Goal: Transaction & Acquisition: Purchase product/service

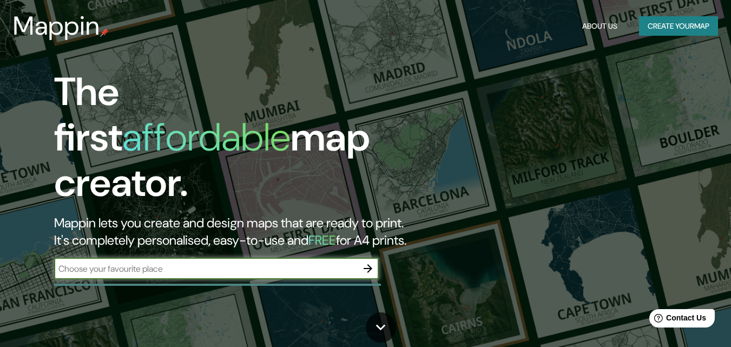
click at [246, 262] on input "text" at bounding box center [205, 268] width 303 height 12
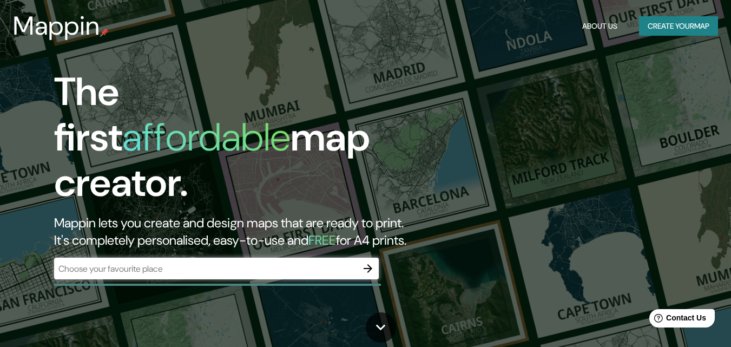
click at [194, 262] on input "text" at bounding box center [205, 268] width 303 height 12
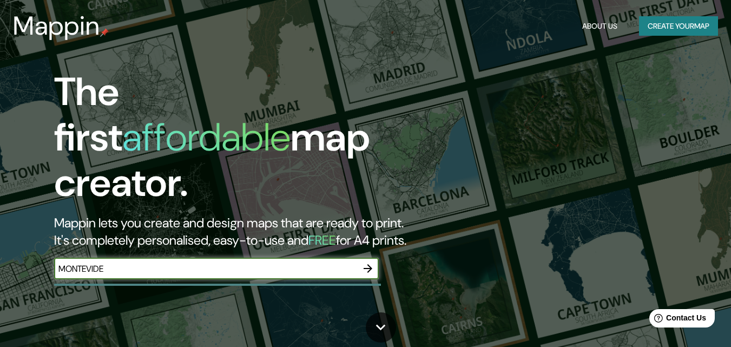
type input "[GEOGRAPHIC_DATA]"
click at [362, 262] on icon "button" at bounding box center [367, 268] width 13 height 13
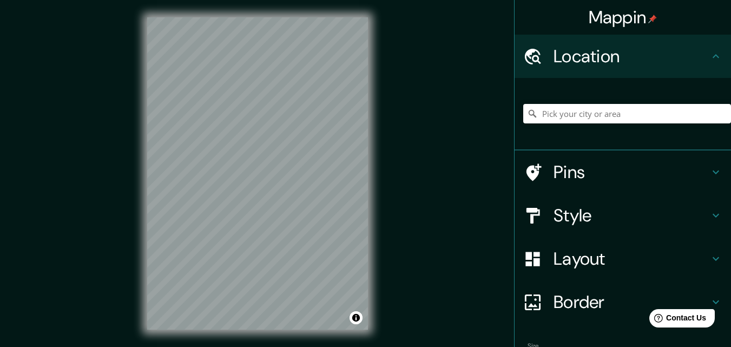
click at [622, 216] on h4 "Style" at bounding box center [631, 215] width 156 height 22
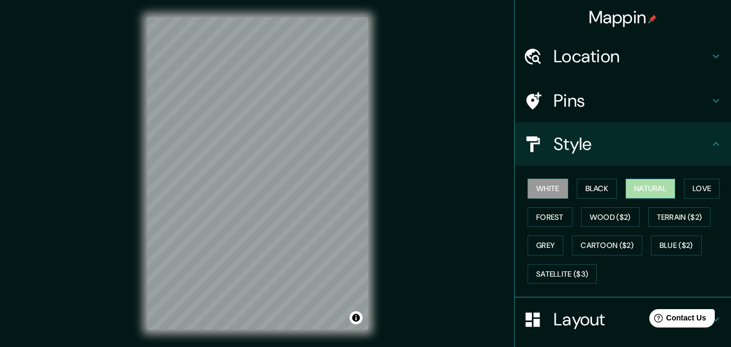
click at [653, 189] on button "Natural" at bounding box center [650, 188] width 50 height 20
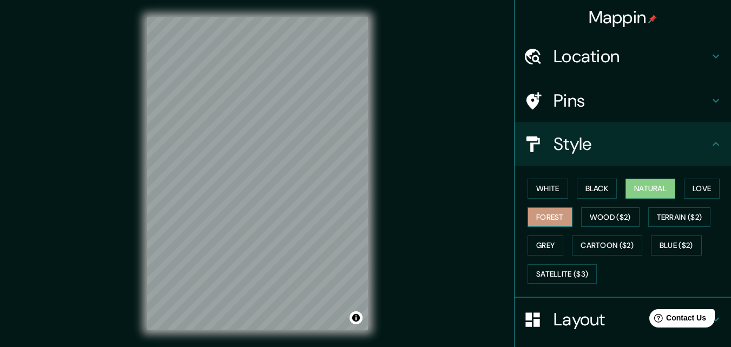
click at [542, 214] on button "Forest" at bounding box center [549, 217] width 45 height 20
click at [693, 215] on button "Terrain ($2)" at bounding box center [679, 217] width 63 height 20
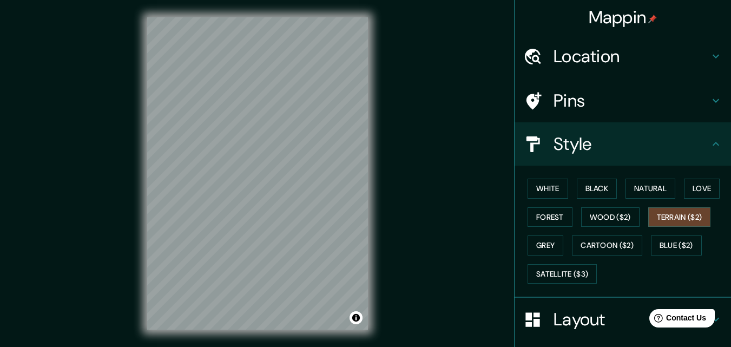
click at [564, 190] on div "White Black Natural Love Forest Wood ($2) Terrain ($2) Grey Cartoon ($2) Blue (…" at bounding box center [627, 231] width 208 height 114
click at [545, 186] on button "White" at bounding box center [547, 188] width 41 height 20
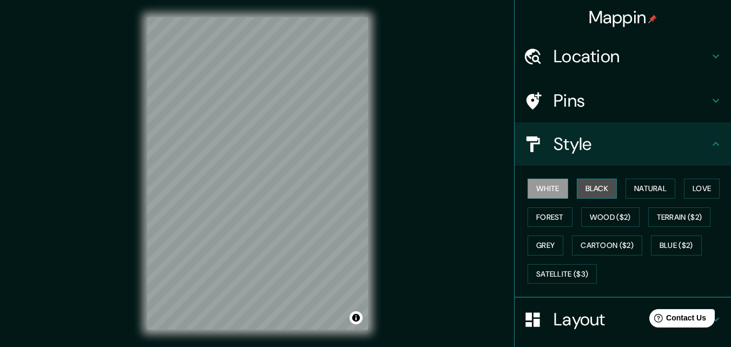
click at [602, 187] on button "Black" at bounding box center [596, 188] width 41 height 20
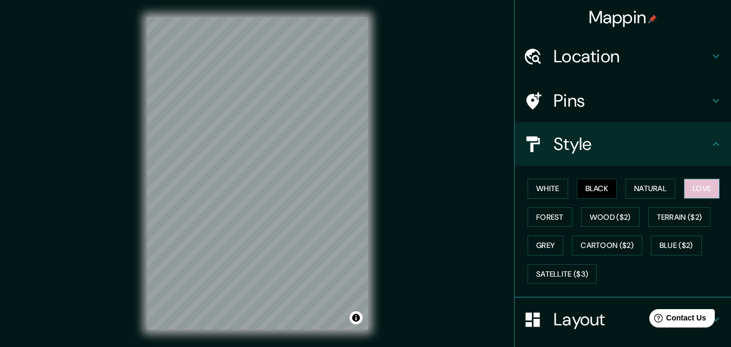
click at [709, 193] on button "Love" at bounding box center [702, 188] width 36 height 20
click at [549, 215] on button "Forest" at bounding box center [549, 217] width 45 height 20
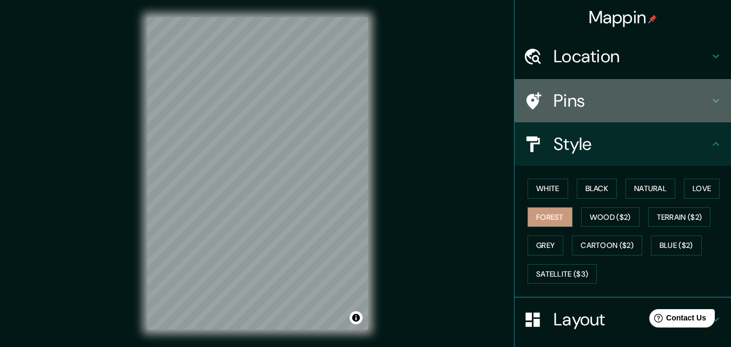
click at [634, 97] on h4 "Pins" at bounding box center [631, 101] width 156 height 22
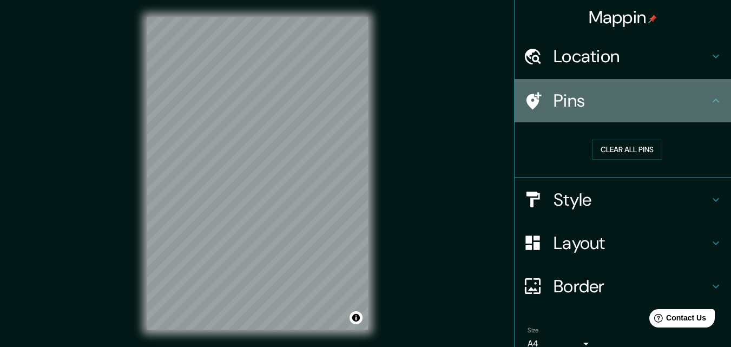
click at [634, 97] on h4 "Pins" at bounding box center [631, 101] width 156 height 22
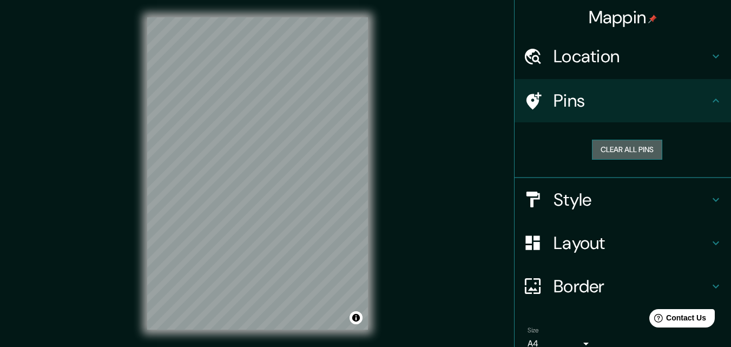
click at [598, 155] on button "Clear all pins" at bounding box center [627, 150] width 70 height 20
click at [620, 156] on button "Clear all pins" at bounding box center [627, 150] width 70 height 20
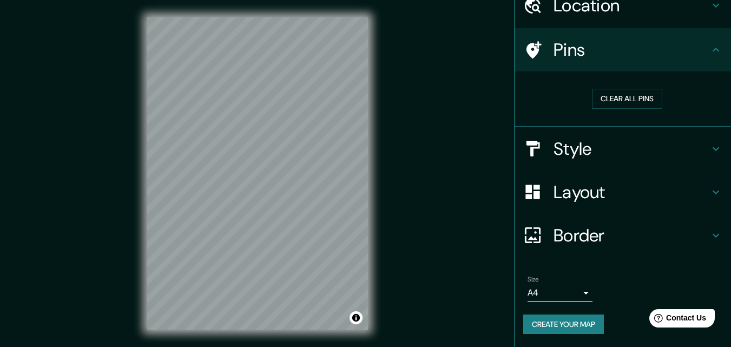
scroll to position [17, 0]
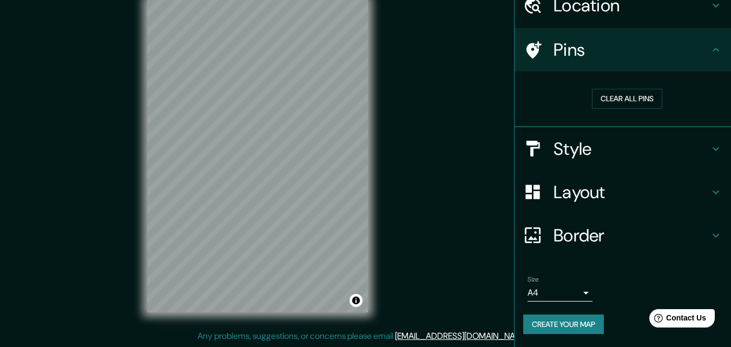
click at [709, 229] on icon at bounding box center [715, 235] width 13 height 13
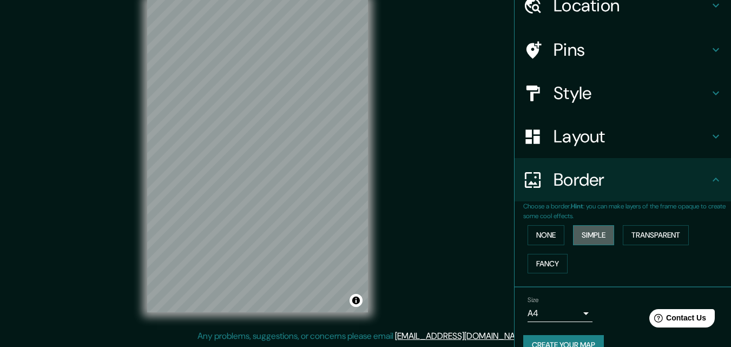
click at [578, 237] on button "Simple" at bounding box center [593, 235] width 41 height 20
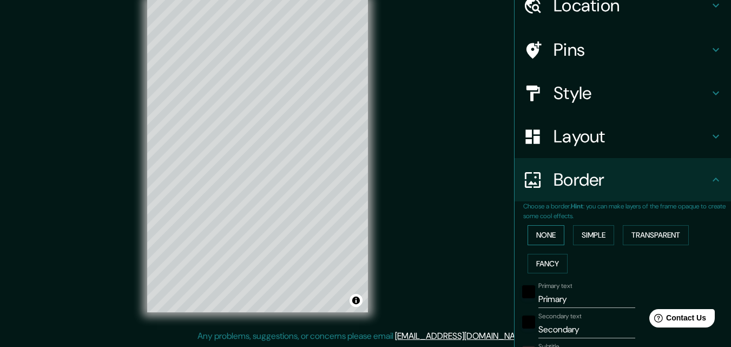
click at [540, 231] on button "None" at bounding box center [545, 235] width 37 height 20
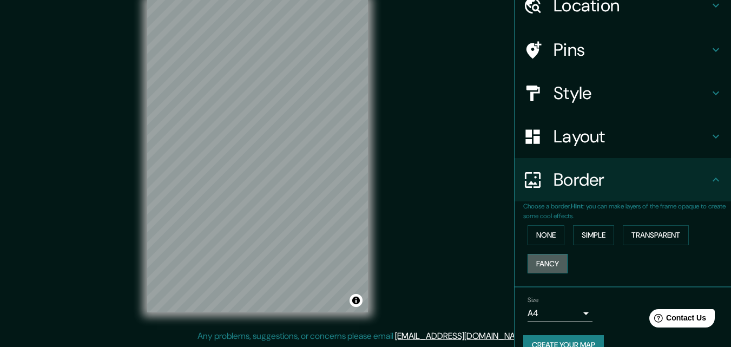
click at [545, 261] on button "Fancy" at bounding box center [547, 264] width 40 height 20
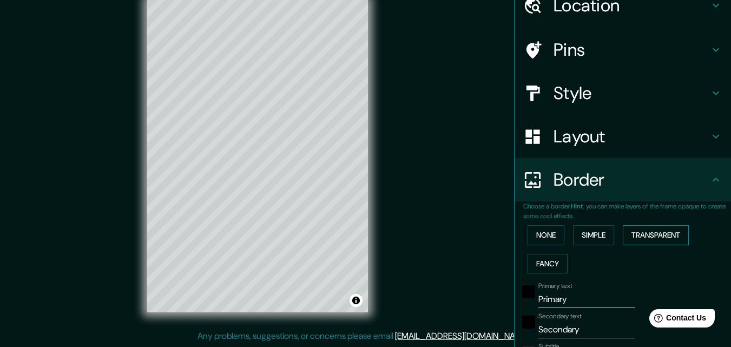
click at [645, 233] on button "Transparent" at bounding box center [655, 235] width 66 height 20
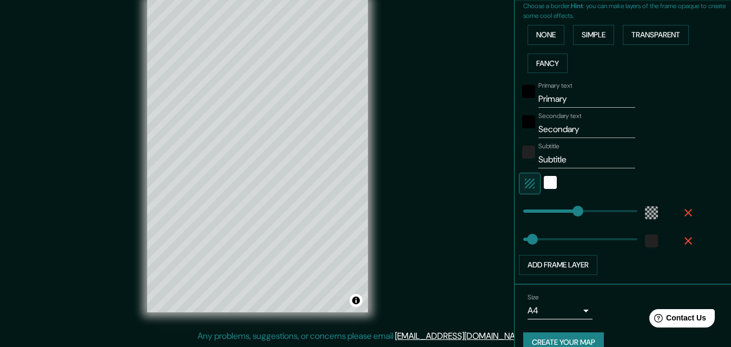
scroll to position [269, 0]
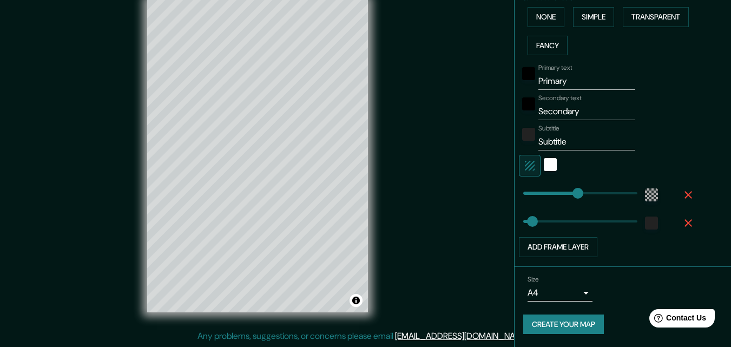
click at [579, 290] on body "Mappin Location Pins Style Layout Border Choose a border. Hint : you can make l…" at bounding box center [365, 156] width 731 height 347
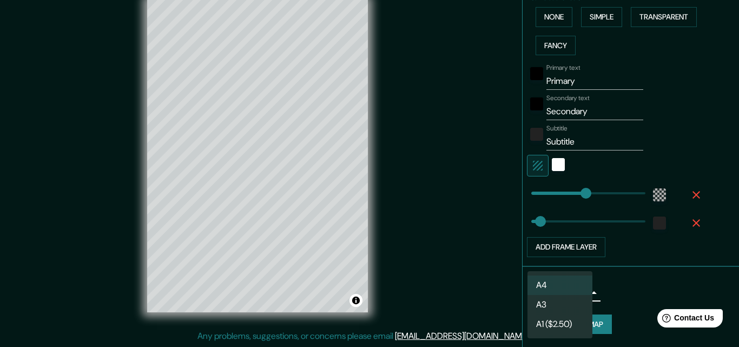
click at [632, 281] on div at bounding box center [369, 173] width 739 height 347
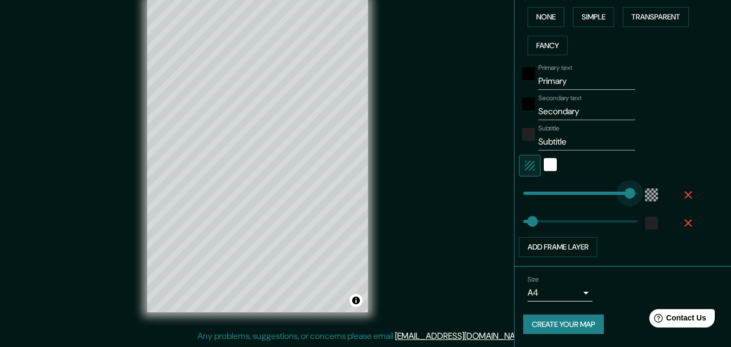
type input "389"
drag, startPoint x: 568, startPoint y: 194, endPoint x: 624, endPoint y: 188, distance: 55.4
type input "33"
type input "0"
drag, startPoint x: 619, startPoint y: 191, endPoint x: 514, endPoint y: 209, distance: 106.5
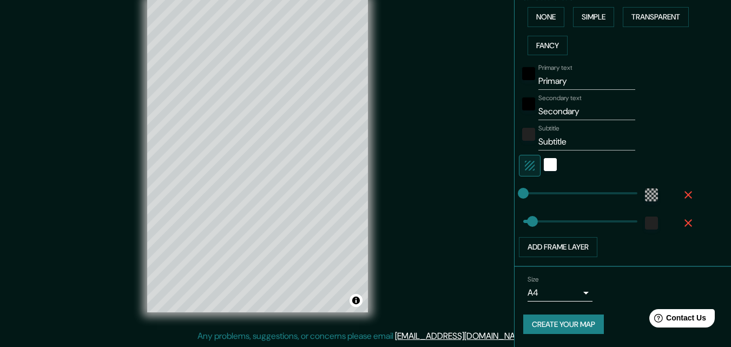
type input "33"
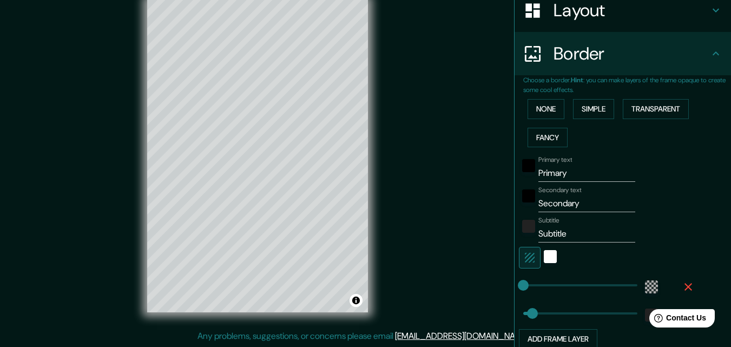
scroll to position [161, 0]
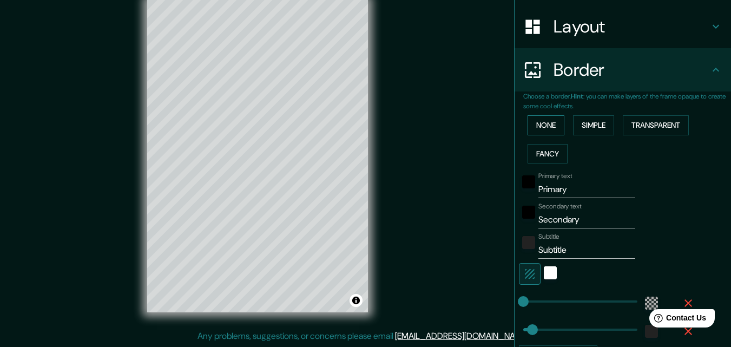
click at [541, 129] on button "None" at bounding box center [545, 125] width 37 height 20
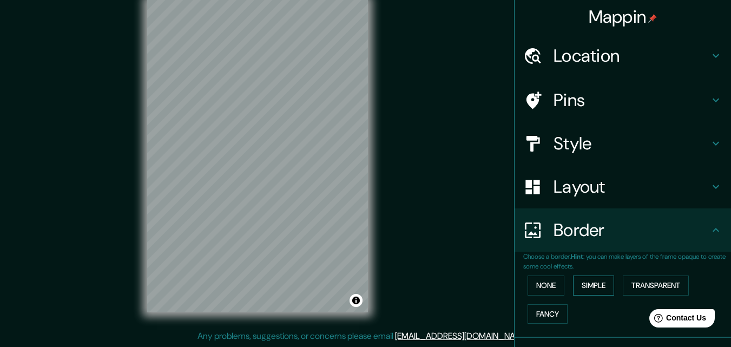
scroll to position [0, 0]
click at [646, 184] on h4 "Layout" at bounding box center [631, 187] width 156 height 22
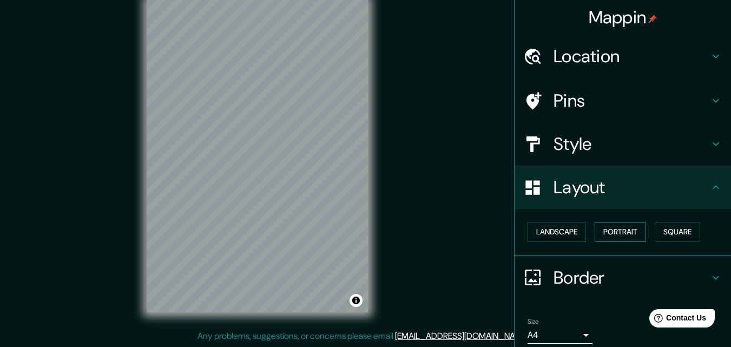
click at [603, 227] on button "Portrait" at bounding box center [619, 232] width 51 height 20
click at [558, 235] on button "Landscape" at bounding box center [556, 232] width 58 height 20
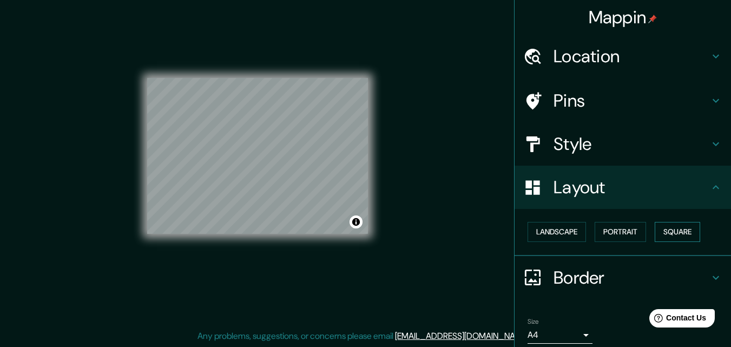
click at [672, 228] on button "Square" at bounding box center [676, 232] width 45 height 20
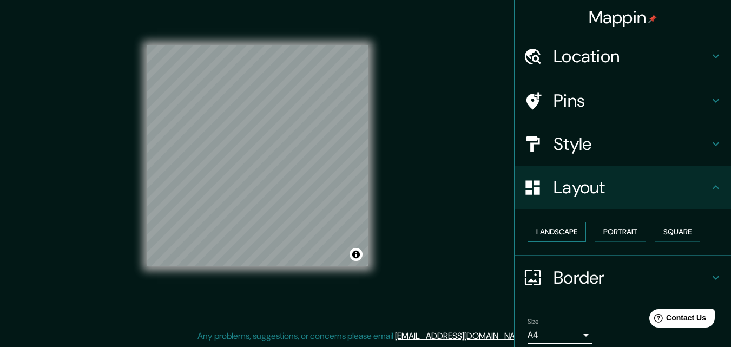
click at [533, 233] on button "Landscape" at bounding box center [556, 232] width 58 height 20
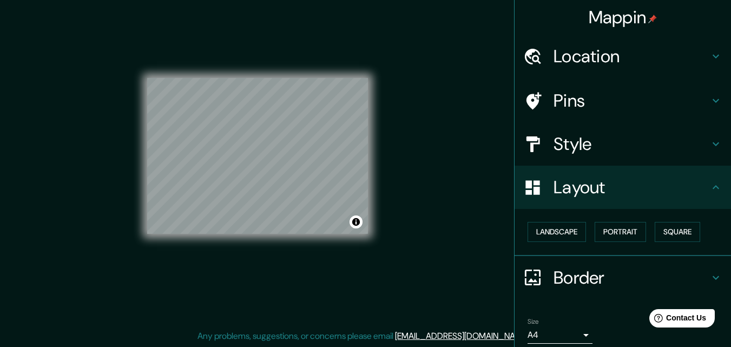
scroll to position [42, 0]
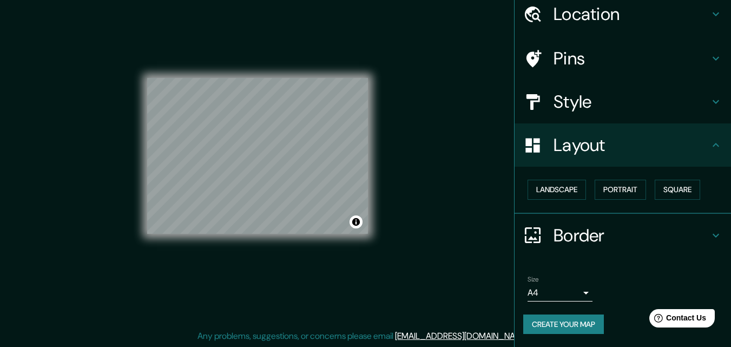
click at [588, 239] on h4 "Border" at bounding box center [631, 235] width 156 height 22
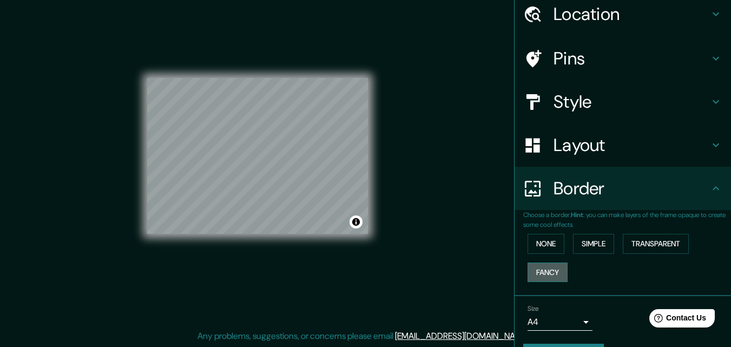
click at [552, 268] on button "Fancy" at bounding box center [547, 272] width 40 height 20
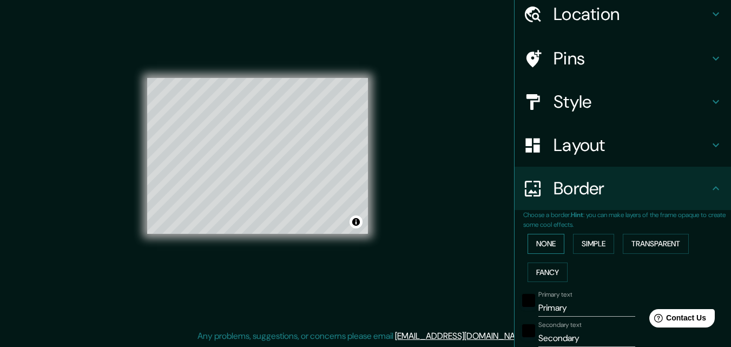
click at [538, 246] on button "None" at bounding box center [545, 244] width 37 height 20
